Goal: Entertainment & Leisure: Consume media (video, audio)

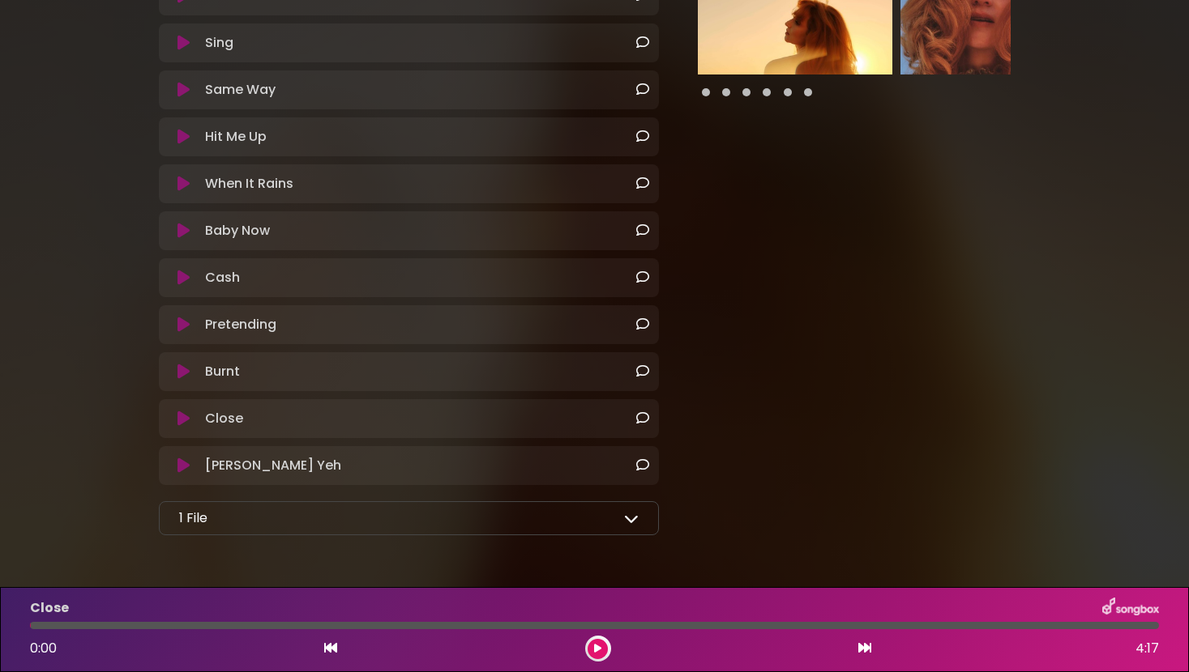
scroll to position [465, 0]
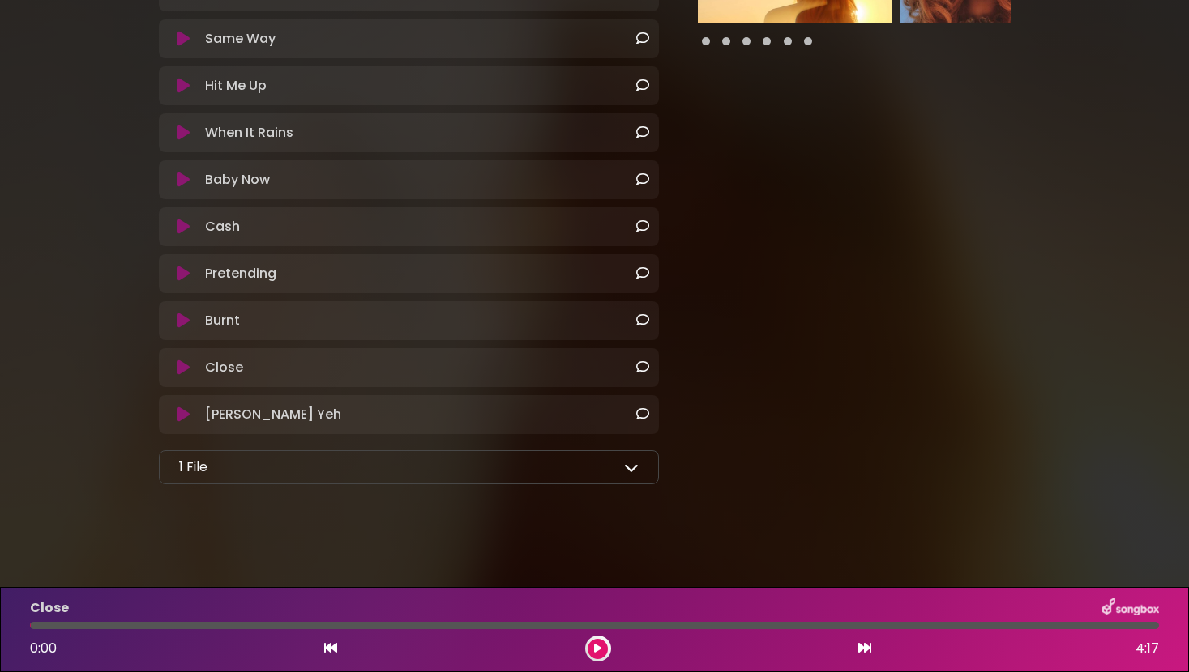
click at [183, 319] on icon at bounding box center [183, 321] width 12 height 16
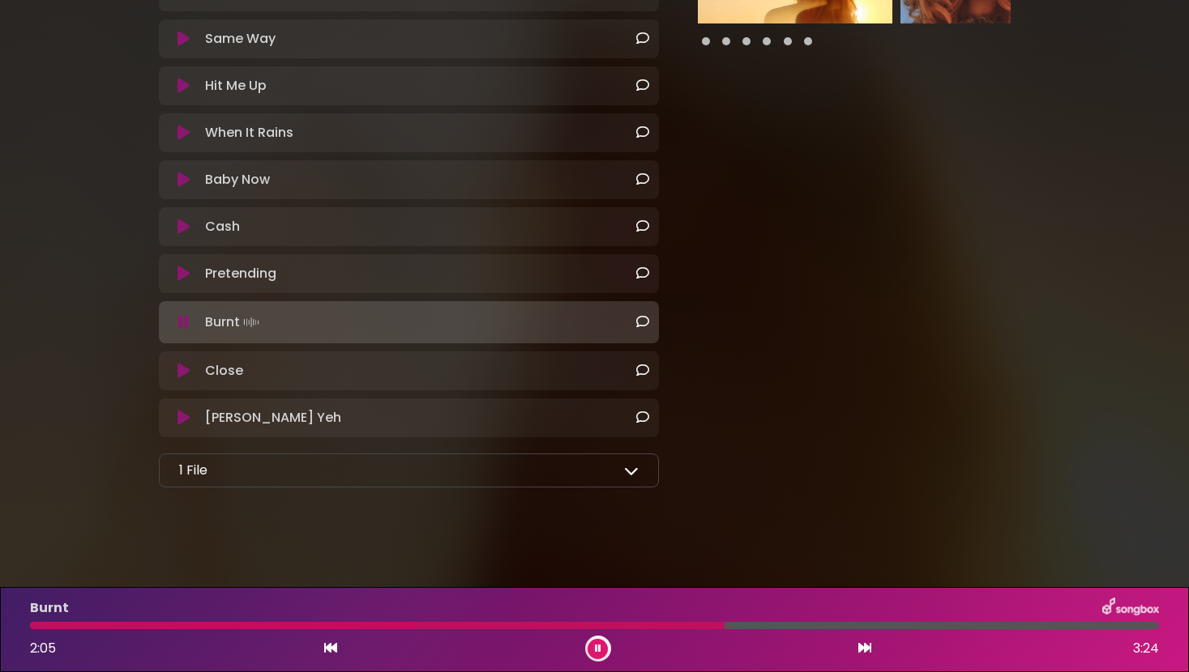
click at [600, 646] on icon at bounding box center [598, 649] width 6 height 10
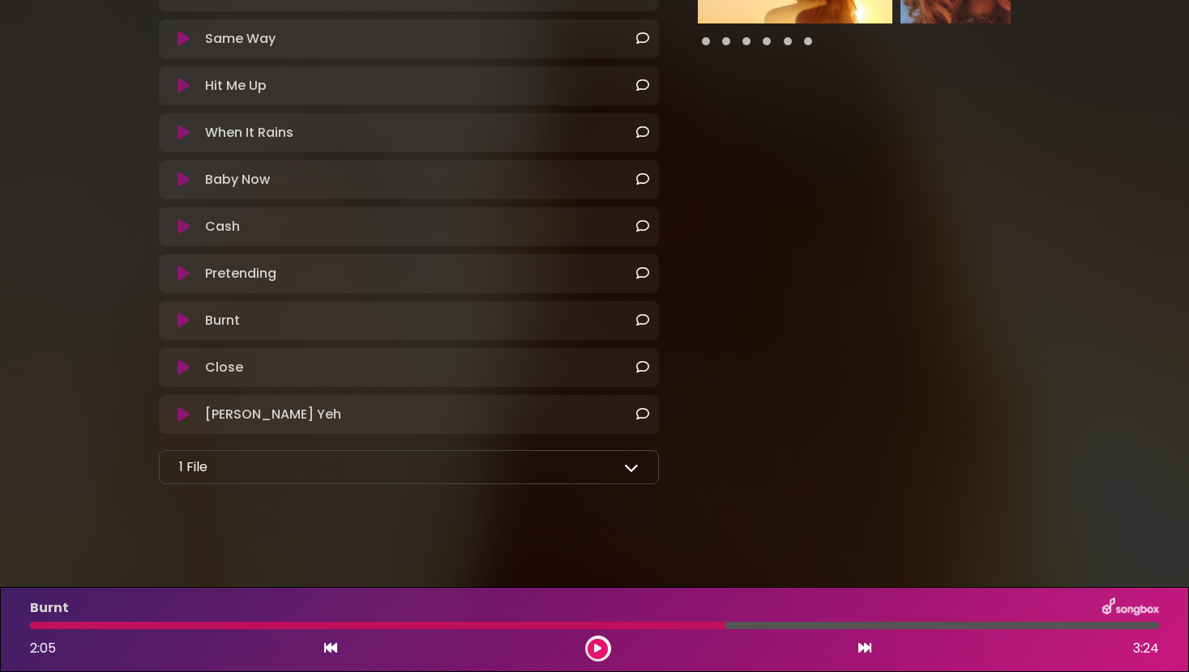
click at [600, 646] on icon at bounding box center [597, 649] width 7 height 10
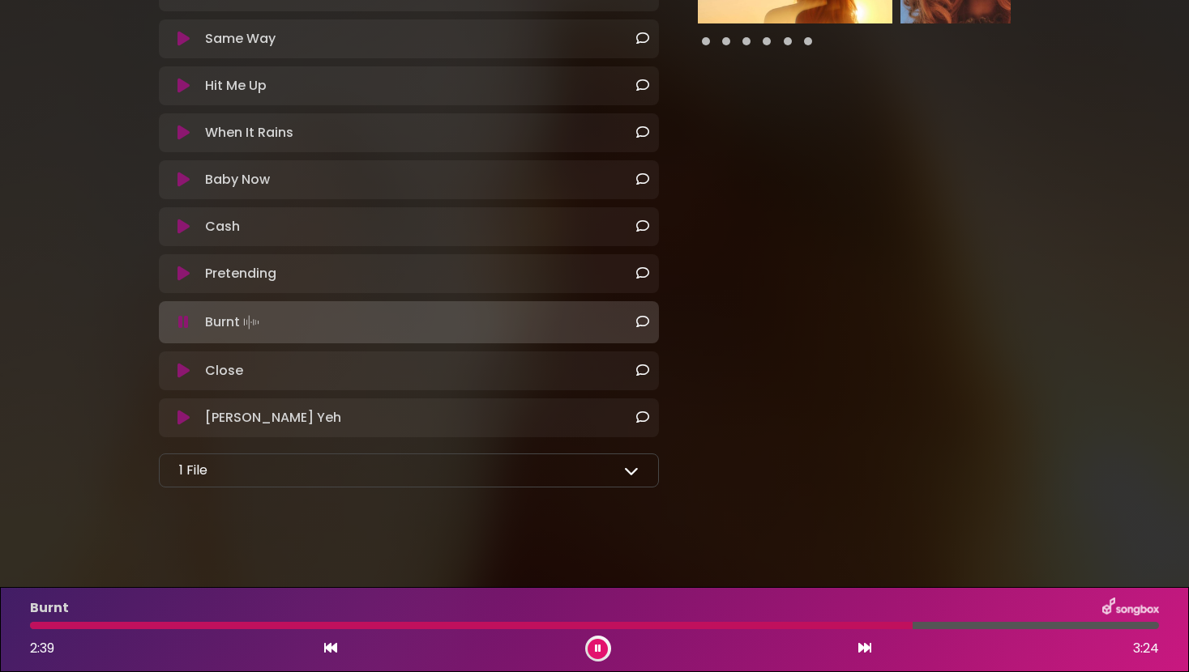
click at [600, 646] on icon at bounding box center [598, 649] width 6 height 10
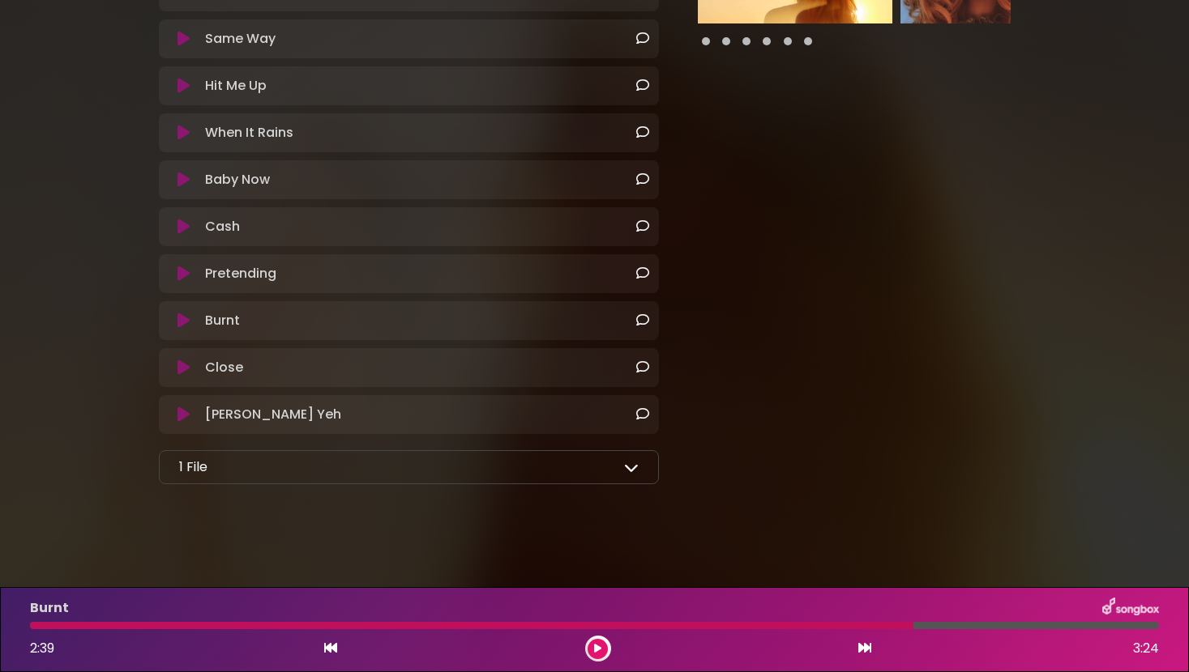
click at [184, 316] on icon at bounding box center [183, 321] width 12 height 16
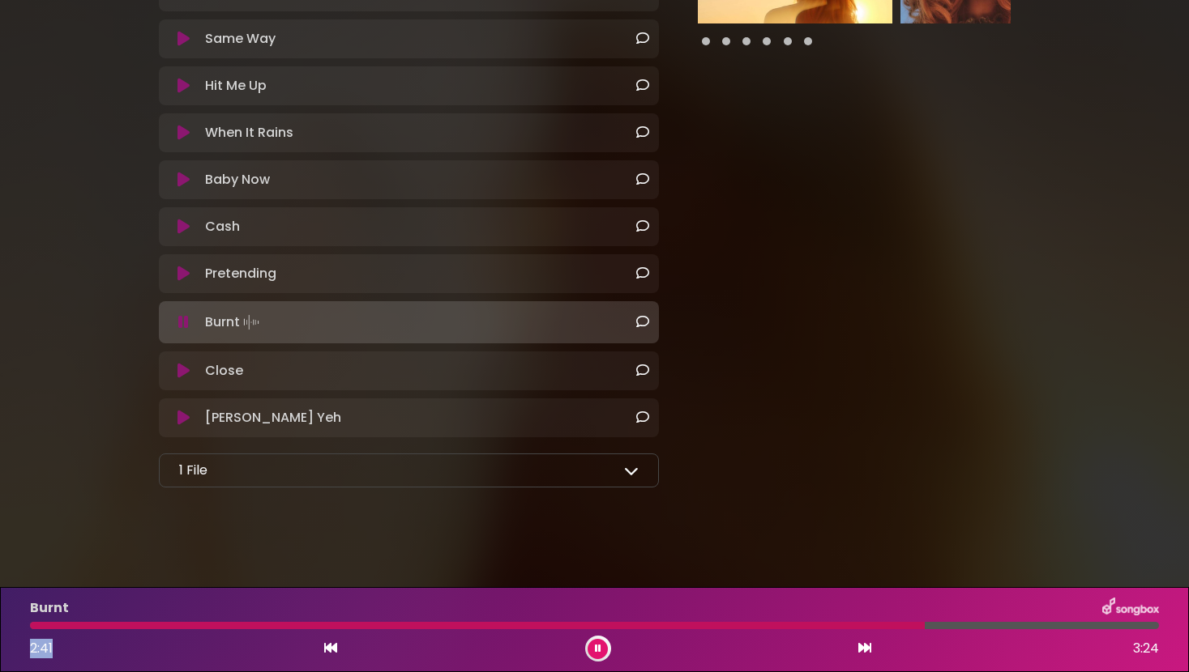
drag, startPoint x: 919, startPoint y: 625, endPoint x: 0, endPoint y: 665, distance: 919.7
click at [0, 665] on div "Burnt 2:41 3:24" at bounding box center [594, 629] width 1189 height 85
click at [596, 650] on icon at bounding box center [598, 649] width 6 height 10
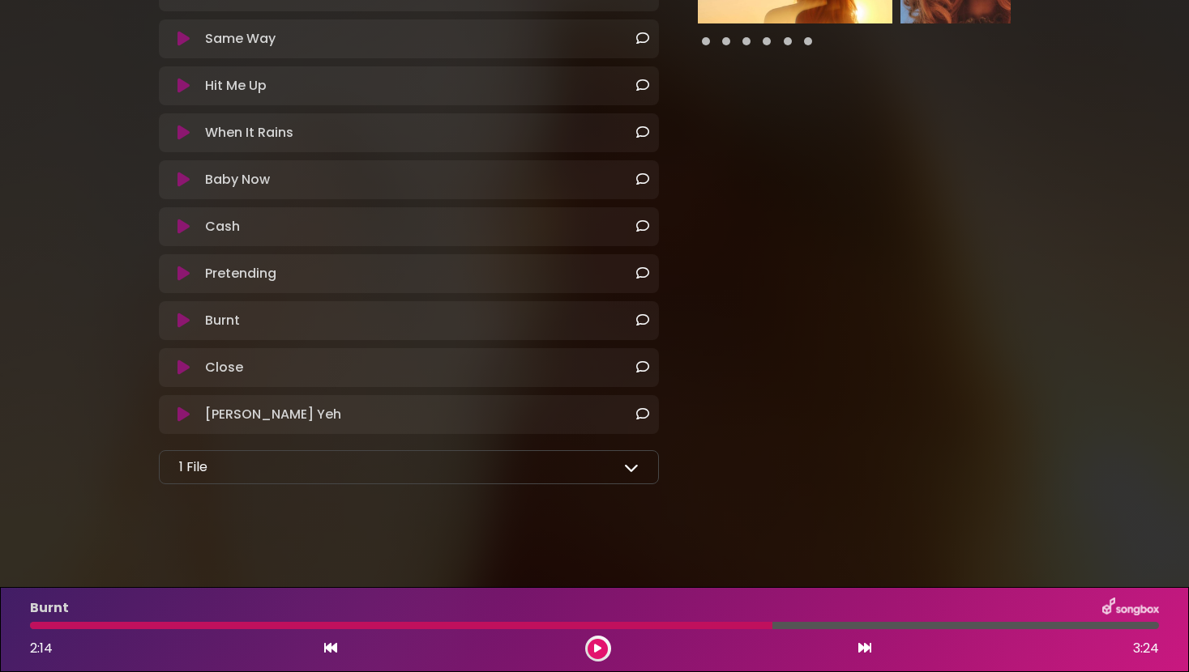
click at [596, 650] on icon at bounding box center [597, 649] width 7 height 10
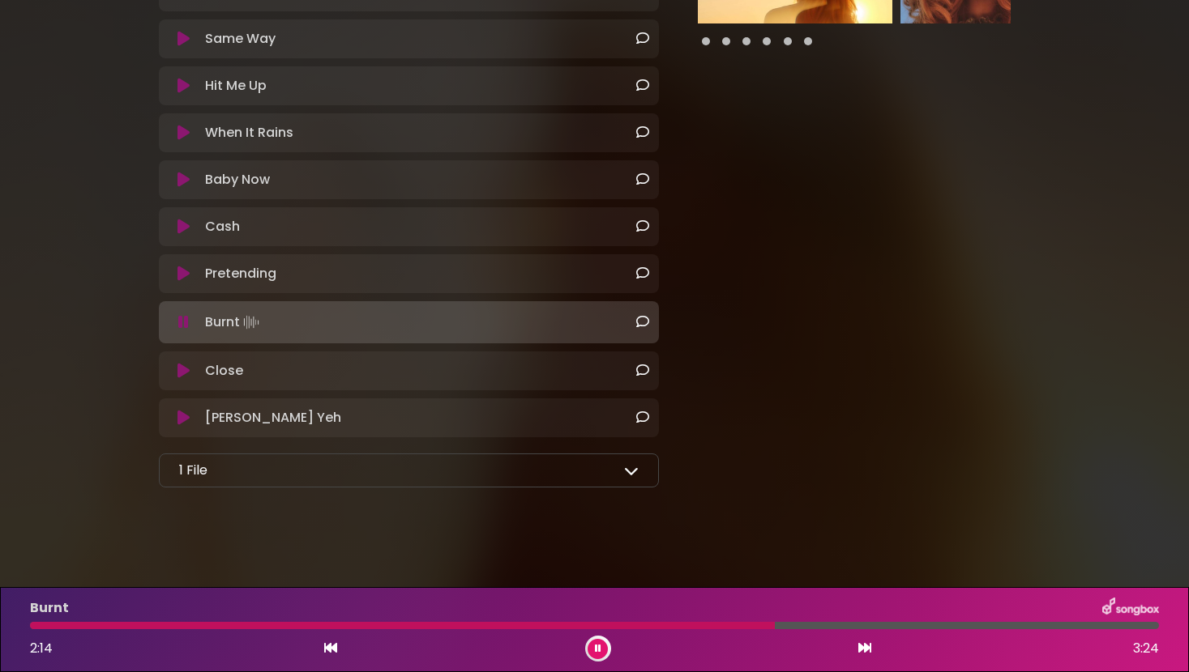
click at [596, 650] on icon at bounding box center [598, 649] width 6 height 10
